Goal: Task Accomplishment & Management: Manage account settings

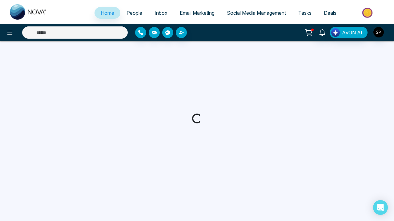
select select "*"
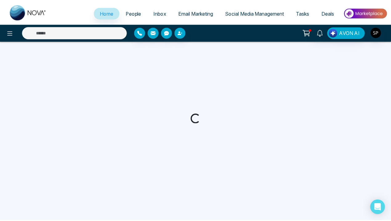
select select "*"
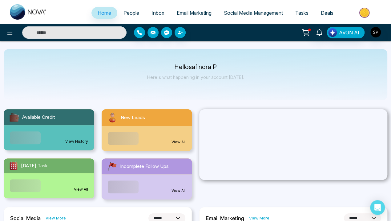
click at [77, 139] on link "View History" at bounding box center [76, 142] width 23 height 6
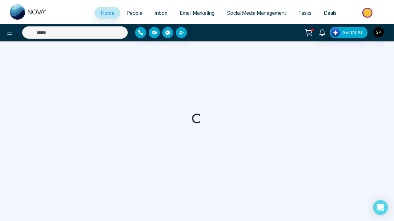
select select "*"
